Goal: Information Seeking & Learning: Check status

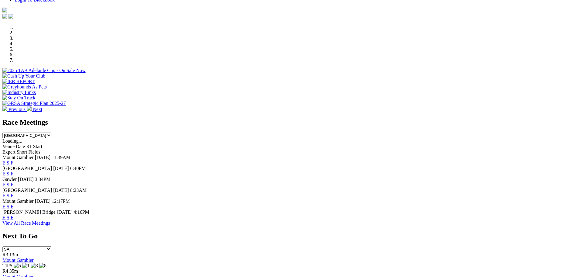
scroll to position [182, 0]
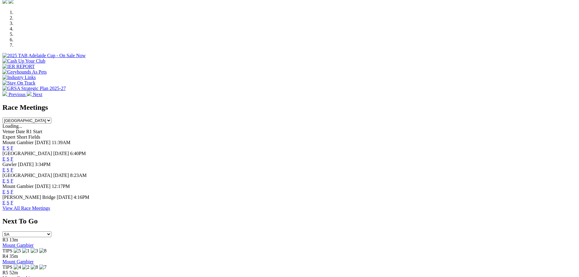
click at [13, 156] on link "F" at bounding box center [12, 158] width 3 height 5
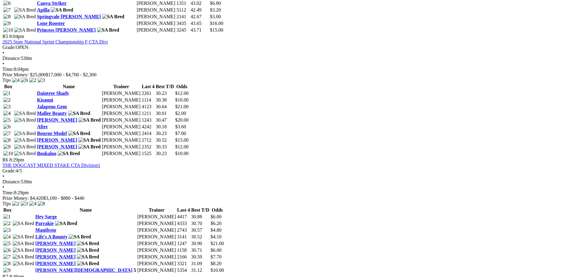
scroll to position [729, 0]
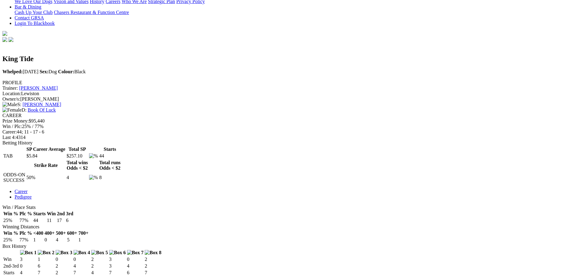
scroll to position [152, 0]
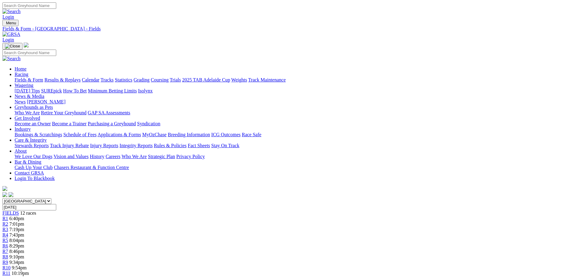
click at [43, 77] on link "Fields & Form" at bounding box center [29, 79] width 29 height 5
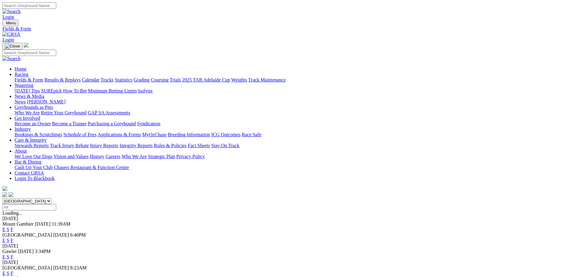
click at [81, 77] on link "Results & Replays" at bounding box center [62, 79] width 36 height 5
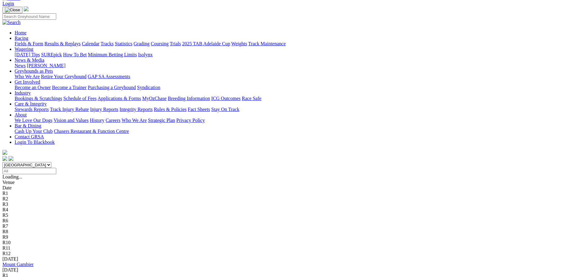
scroll to position [30, 0]
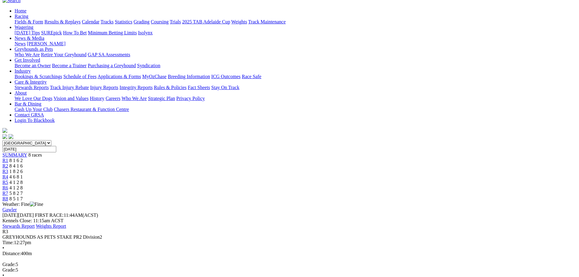
scroll to position [30, 0]
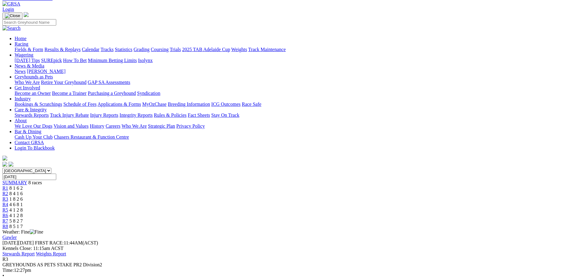
click at [8, 185] on span "R1" at bounding box center [5, 187] width 6 height 5
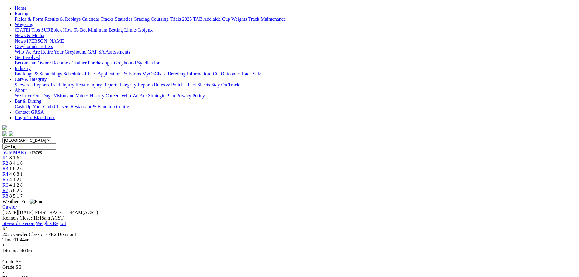
click at [250, 166] on div "R3 1 8 2 6" at bounding box center [289, 168] width 574 height 5
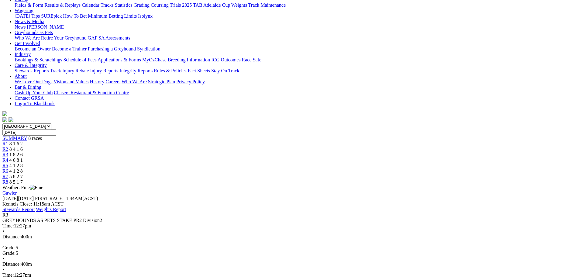
scroll to position [91, 0]
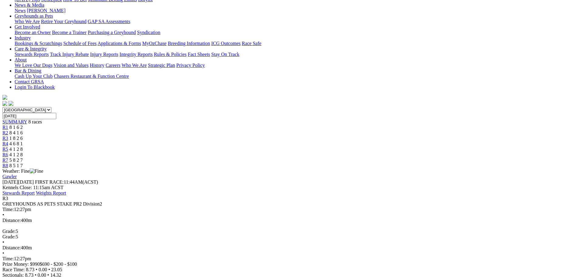
click at [23, 141] on span "4 6 8 1" at bounding box center [15, 143] width 13 height 5
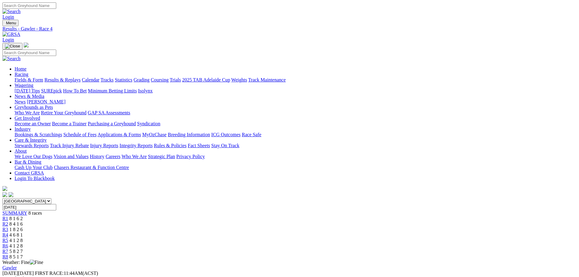
click at [8, 238] on span "R5" at bounding box center [5, 240] width 6 height 5
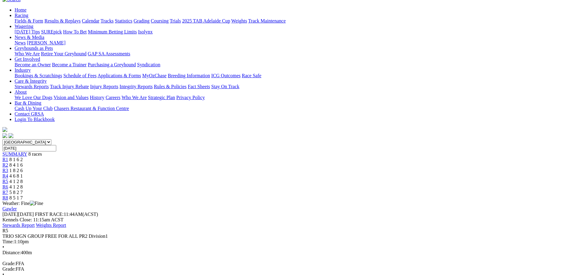
scroll to position [91, 0]
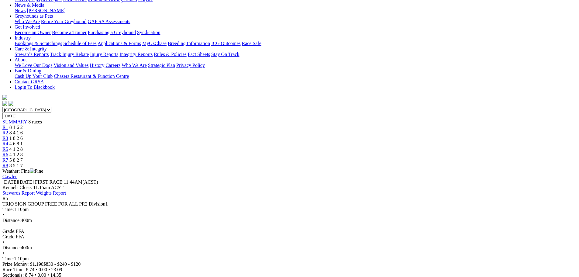
click at [23, 152] on span "4 1 2 8" at bounding box center [15, 154] width 13 height 5
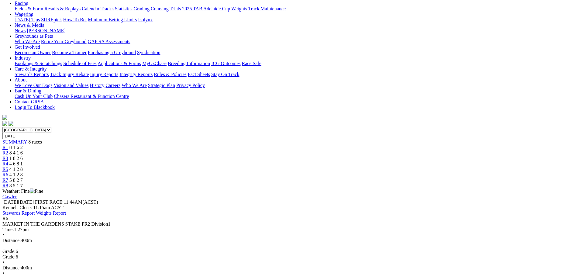
scroll to position [61, 0]
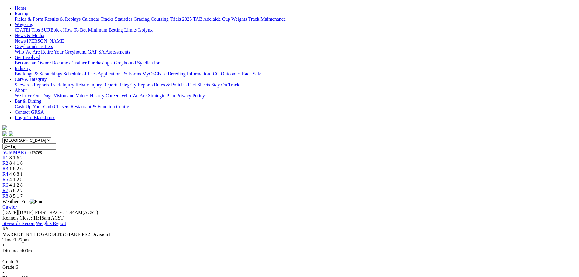
click at [8, 188] on span "R7" at bounding box center [5, 190] width 6 height 5
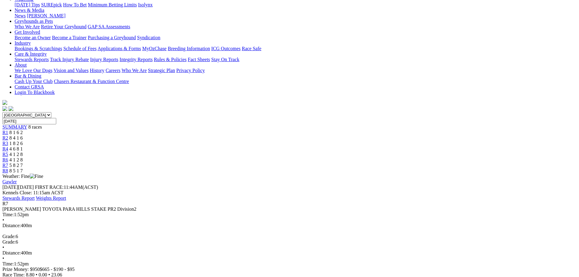
scroll to position [91, 0]
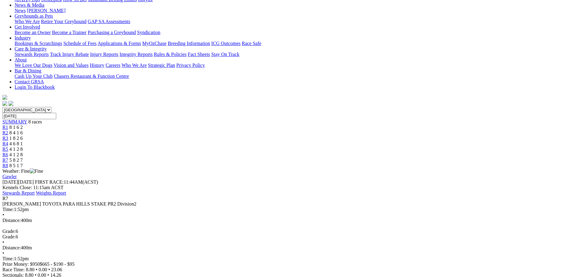
click at [457, 163] on div "R8 8 5 1 7" at bounding box center [289, 165] width 574 height 5
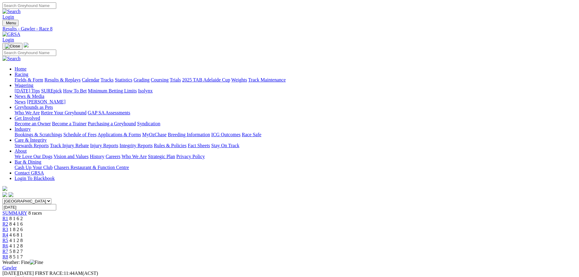
click at [43, 77] on link "Fields & Form" at bounding box center [29, 79] width 29 height 5
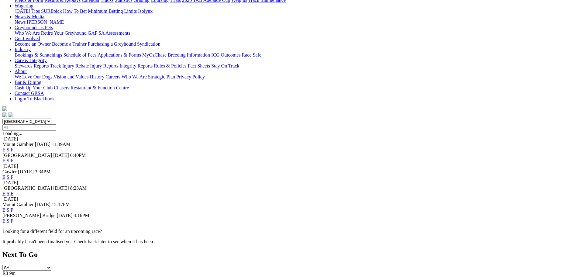
scroll to position [91, 0]
